Goal: Find specific page/section

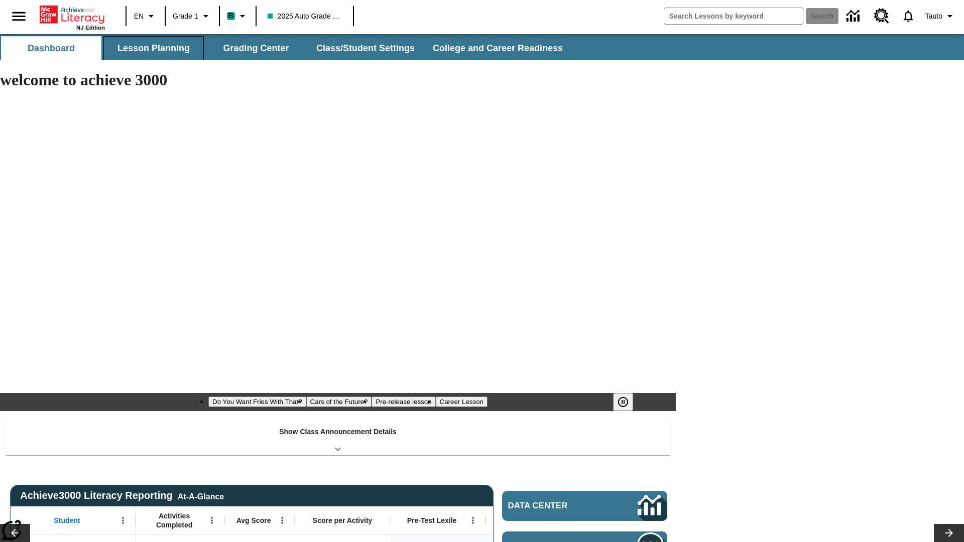
click at [154, 48] on button "Lesson Planning" at bounding box center [153, 48] width 100 height 24
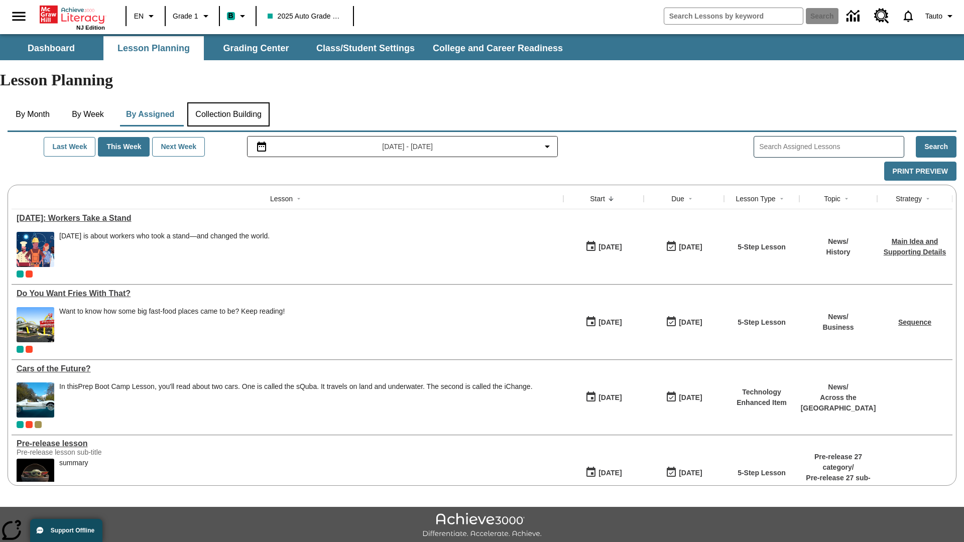
click at [232, 102] on button "Collection Building" at bounding box center [228, 114] width 82 height 24
